Goal: Obtain resource: Download file/media

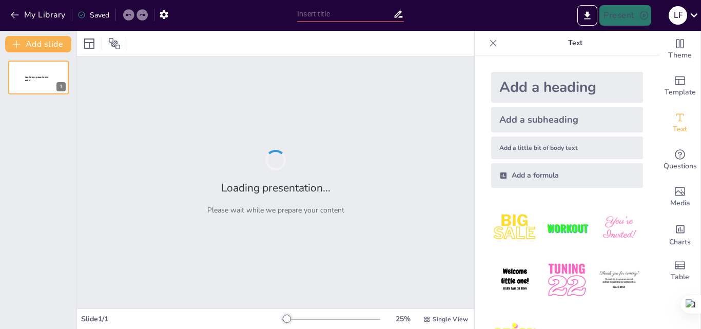
type input "Representación Gráfica de Ecuaciones Lineales: Un Enfoque en Dos Variables"
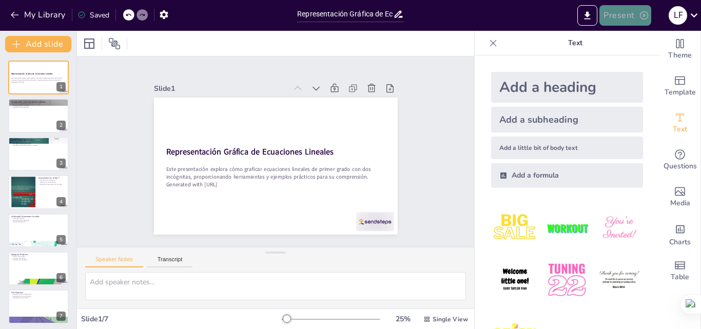
click at [614, 15] on button "Present" at bounding box center [624, 15] width 51 height 21
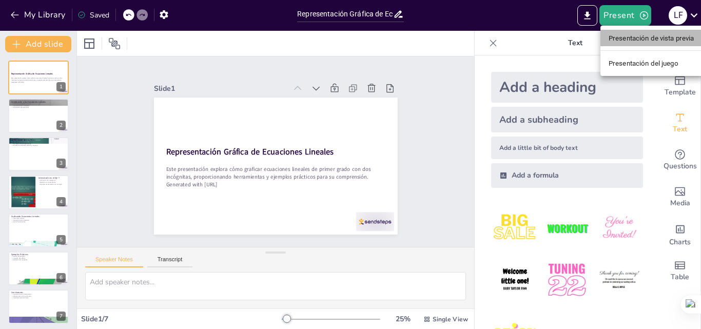
click at [625, 37] on font "Presentación de vista previa" at bounding box center [652, 38] width 86 height 8
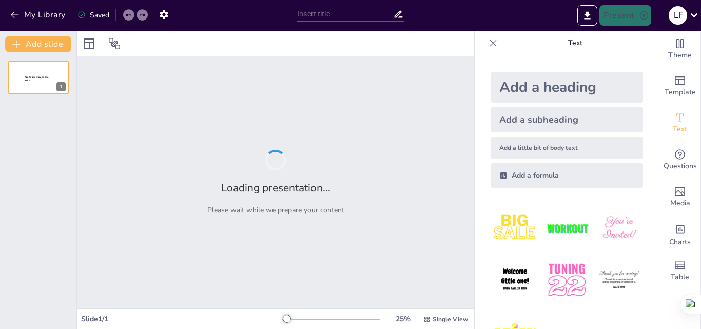
type input "Representación Gráfica de Ecuaciones Lineales: Un Enfoque en Dos Variables"
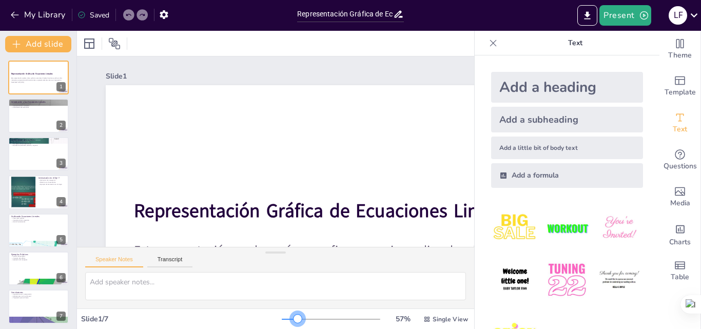
click at [291, 319] on div at bounding box center [331, 319] width 99 height 8
click at [283, 320] on div at bounding box center [331, 319] width 99 height 8
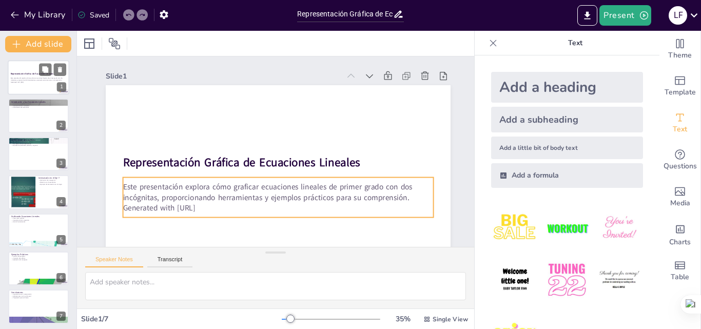
click at [28, 78] on p "Este presentación explora cómo graficar ecuaciones lineales de primer grado con…" at bounding box center [38, 79] width 55 height 4
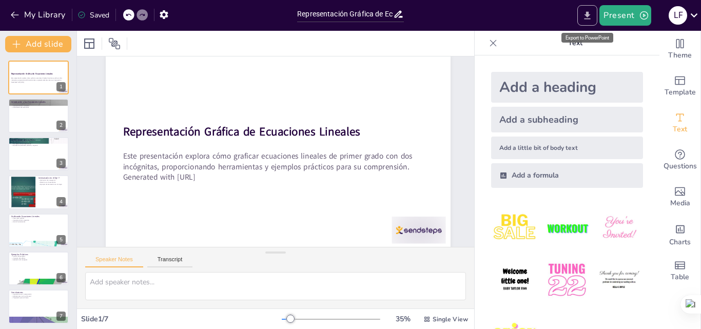
click at [587, 15] on icon "Export to PowerPoint" at bounding box center [587, 15] width 11 height 11
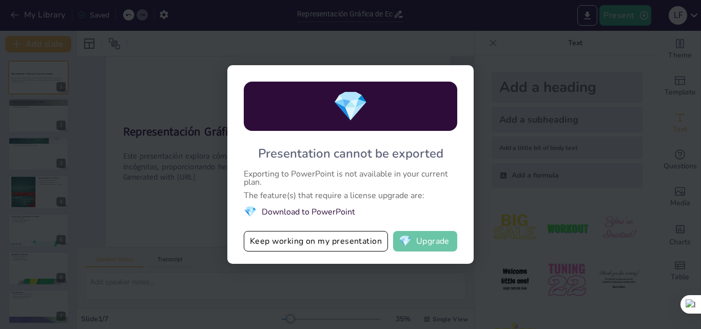
click at [423, 241] on button "💎 Upgrade" at bounding box center [425, 241] width 64 height 21
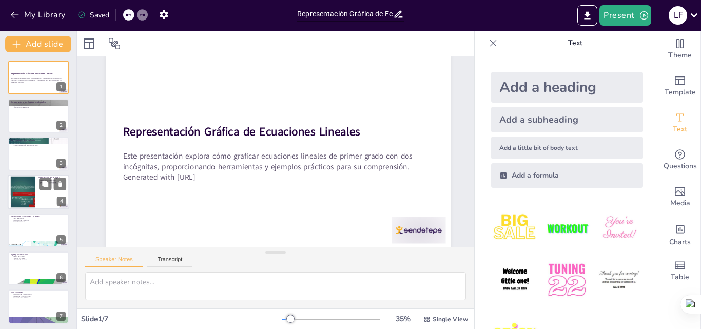
click at [33, 191] on div at bounding box center [22, 192] width 55 height 31
type textarea "La definición de intersección es fundamental para que los estudiantes comprenda…"
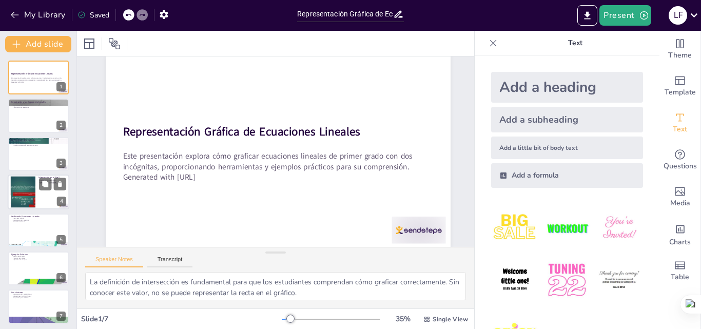
scroll to position [0, 0]
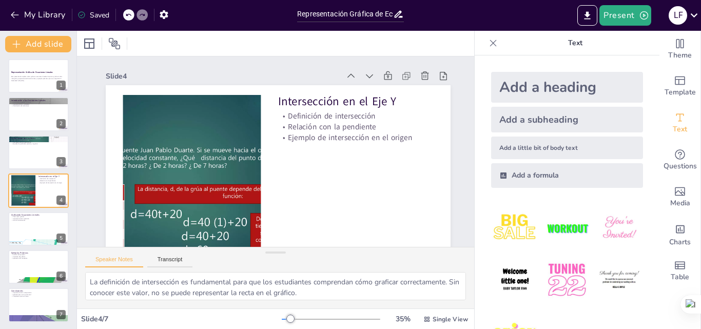
click at [488, 41] on icon at bounding box center [493, 43] width 10 height 10
